Goal: Navigation & Orientation: Find specific page/section

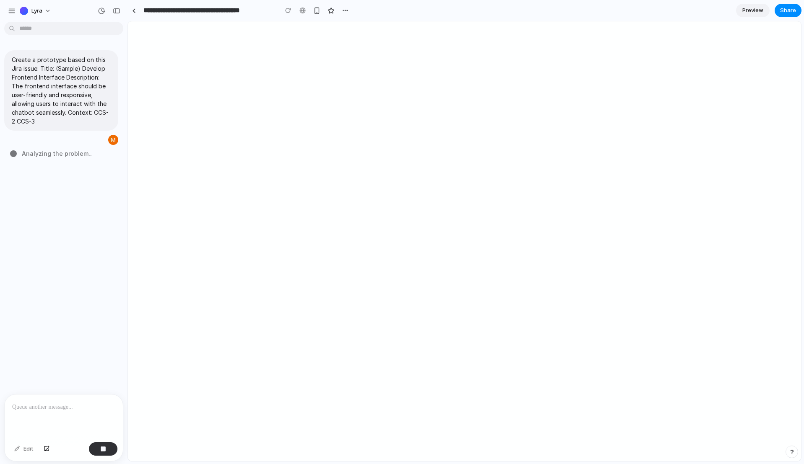
click at [635, 75] on div at bounding box center [464, 241] width 673 height 440
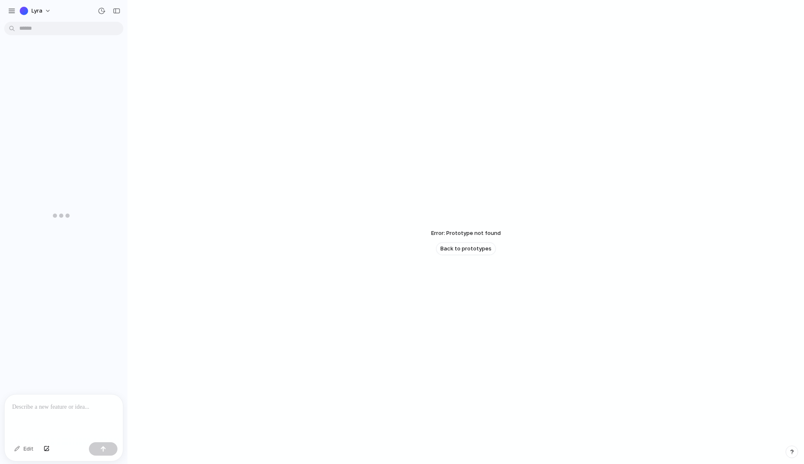
scroll to position [20, 0]
click at [693, 73] on div "Error: Prototype not found Back to prototypes" at bounding box center [465, 222] width 676 height 485
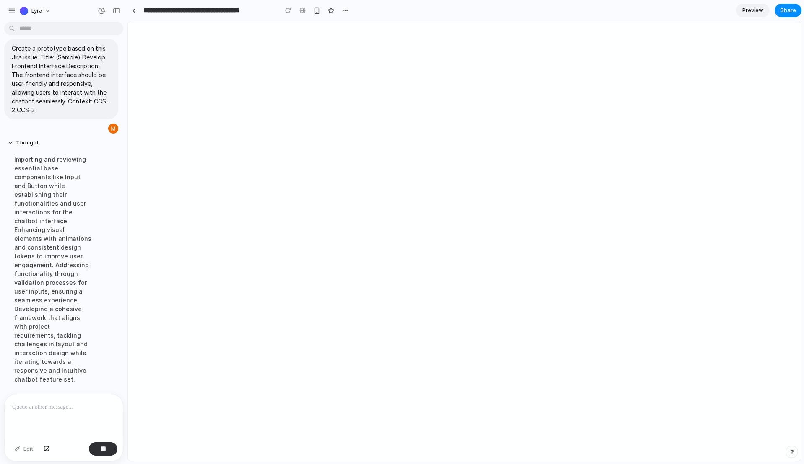
scroll to position [28, 0]
